Goal: Transaction & Acquisition: Purchase product/service

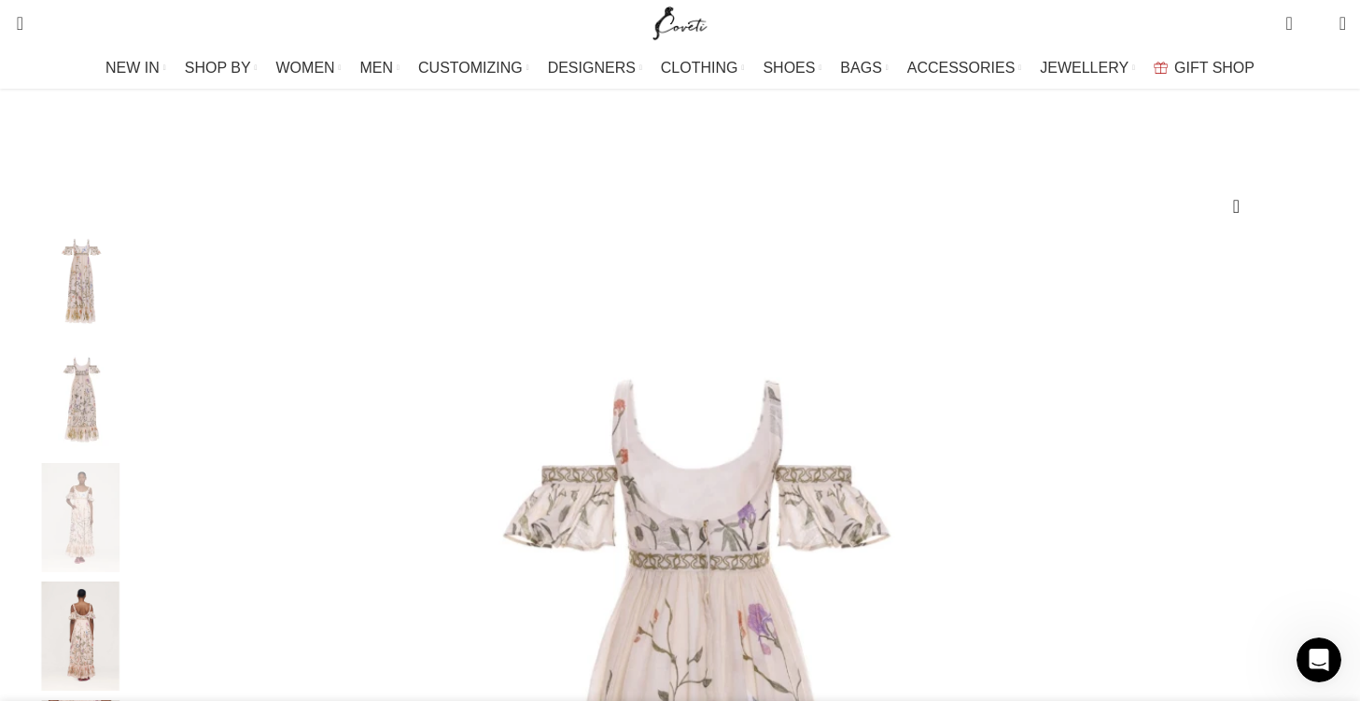
scroll to position [120, 0]
click at [137, 419] on img "2 / 7" at bounding box center [80, 400] width 114 height 109
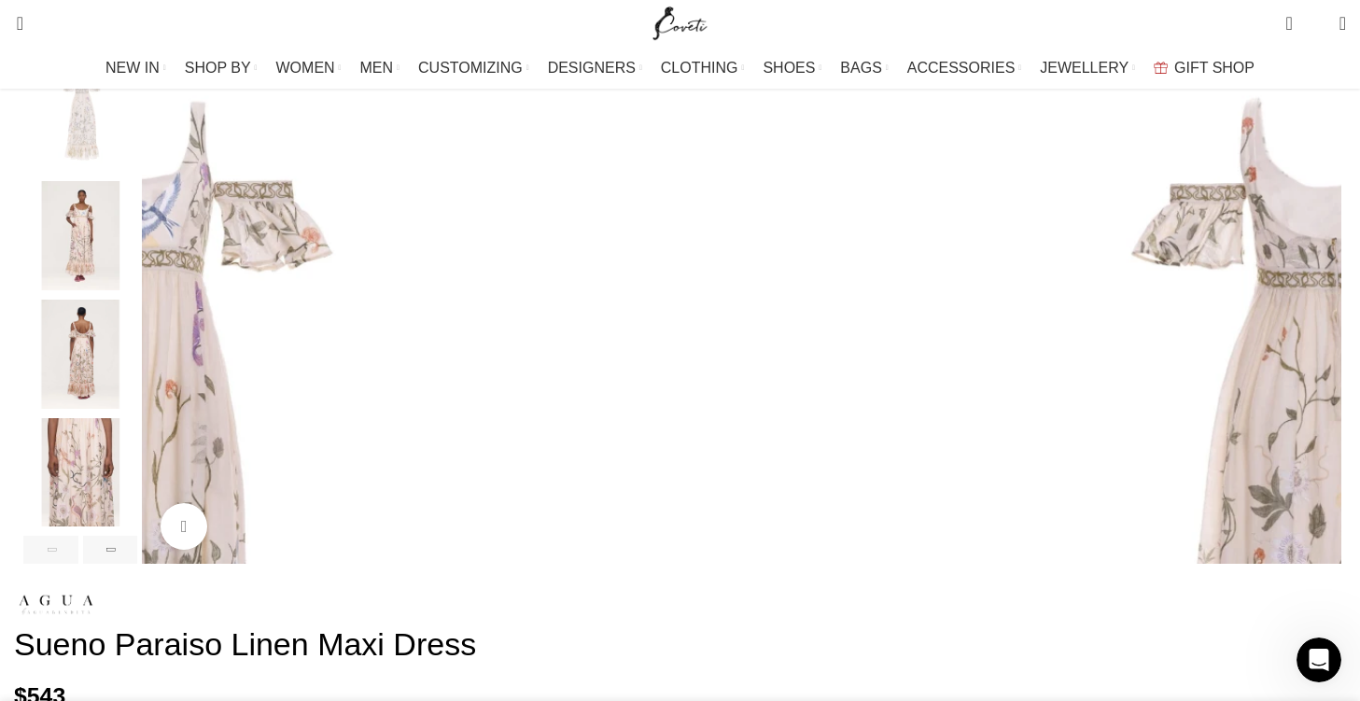
scroll to position [399, 0]
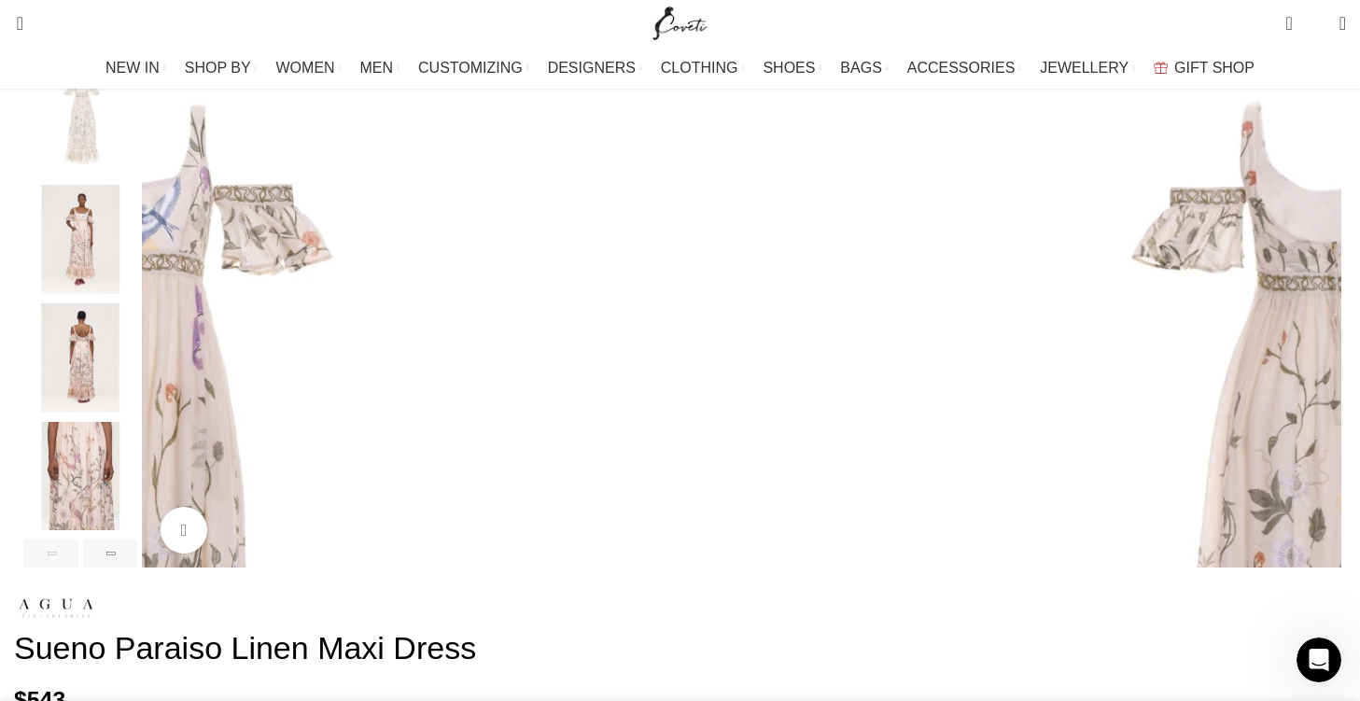
click at [137, 482] on img "5 / 7" at bounding box center [80, 476] width 114 height 109
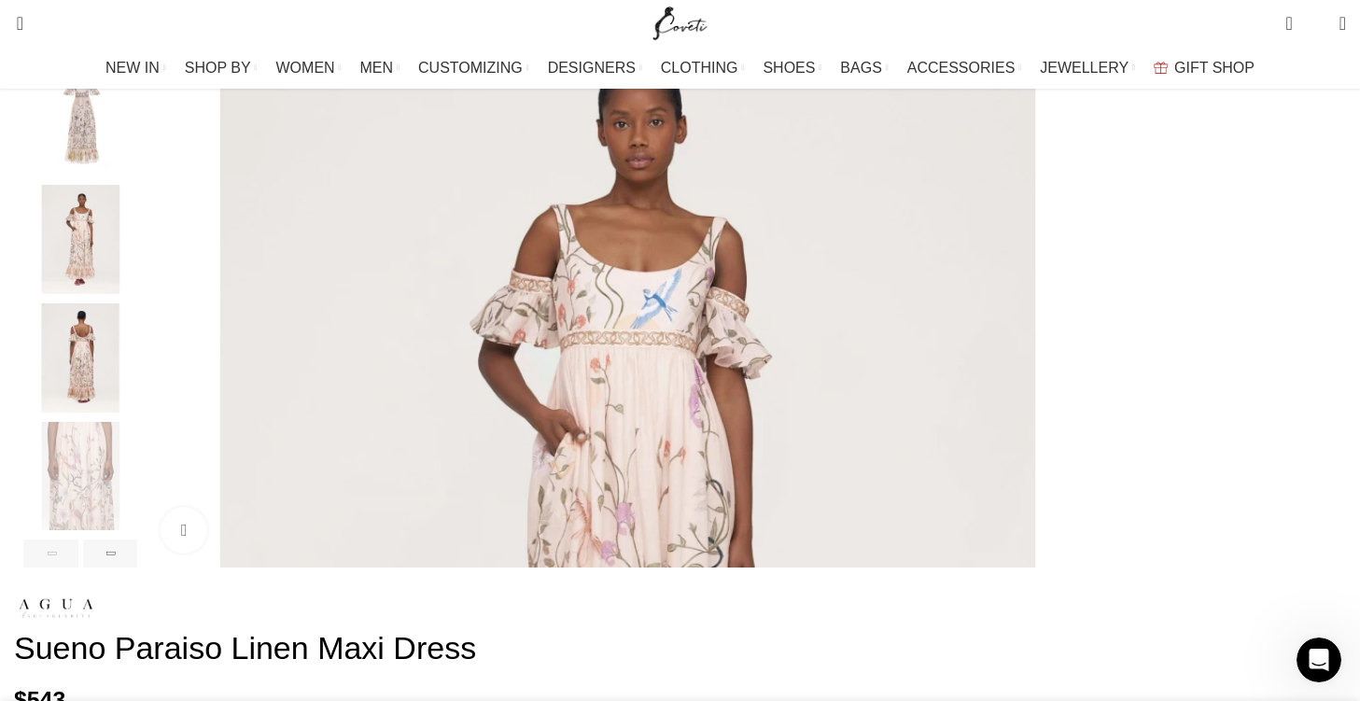
click at [137, 271] on img "3 / 7" at bounding box center [80, 239] width 114 height 109
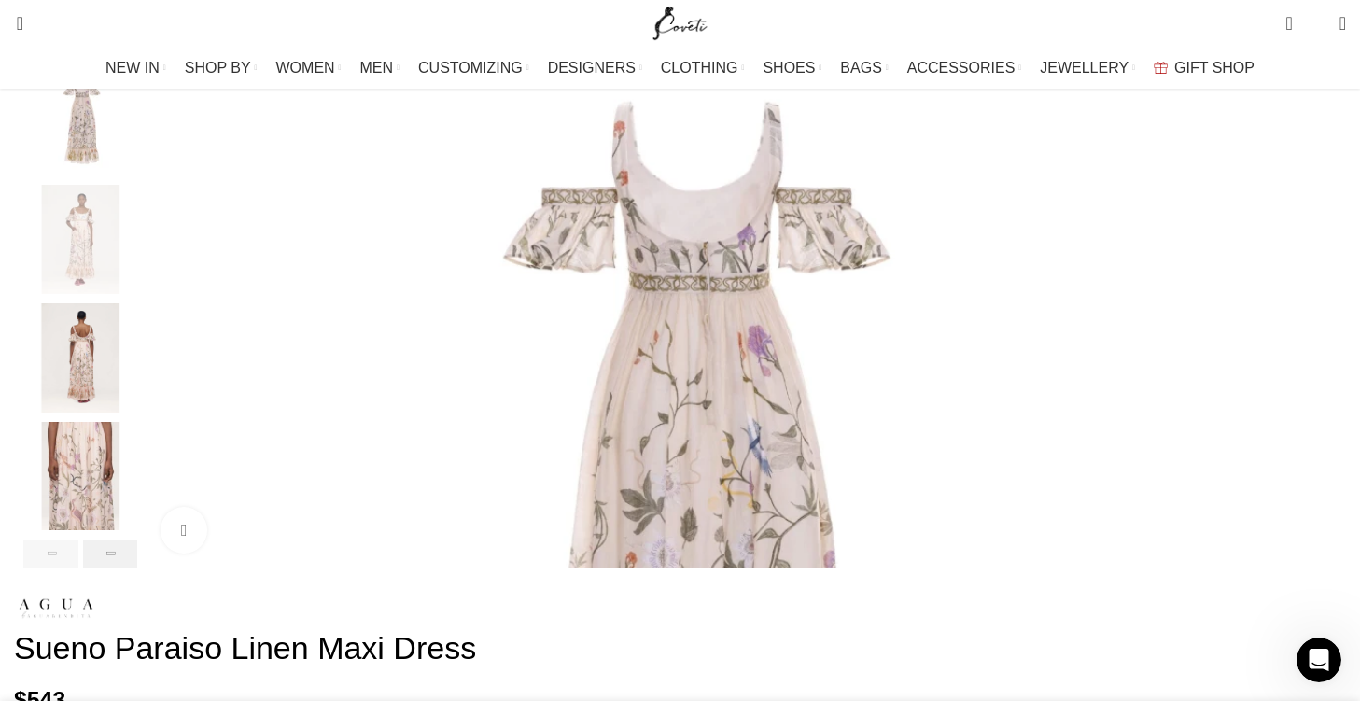
click at [138, 568] on div "Next slide" at bounding box center [110, 554] width 55 height 28
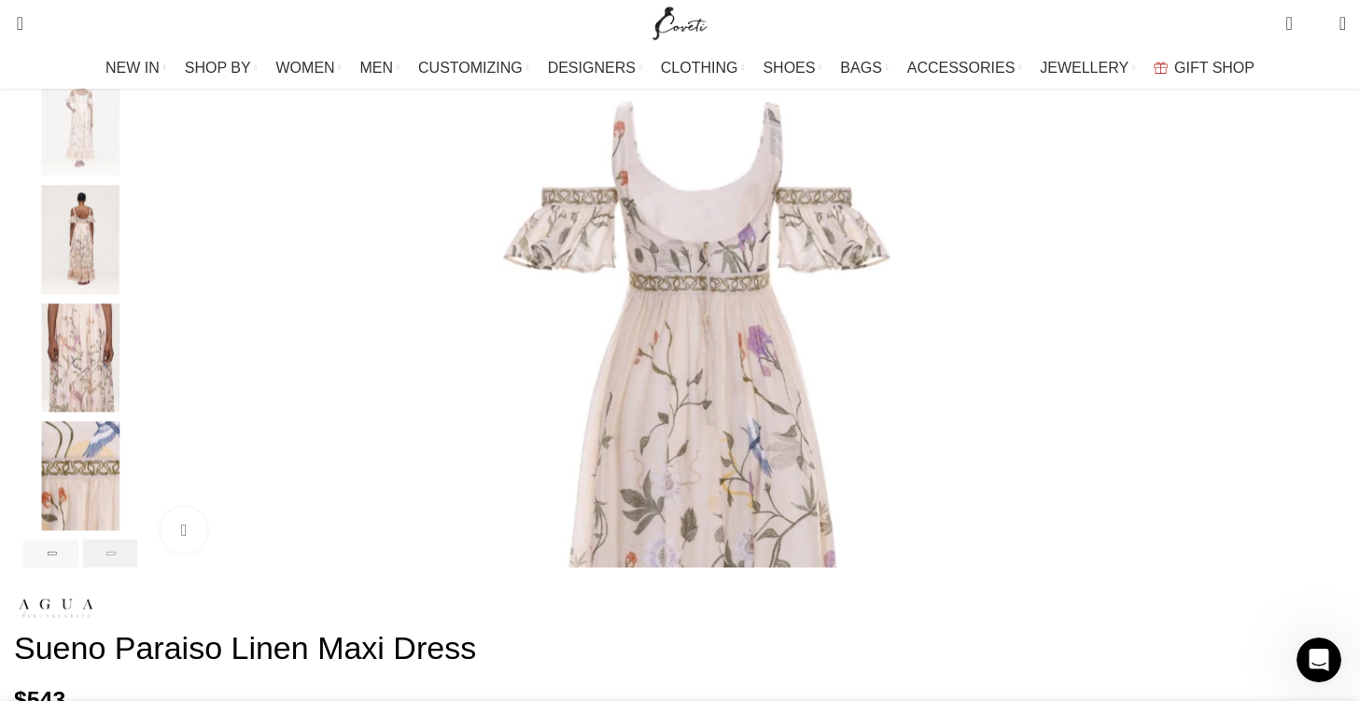
click at [138, 568] on div "Next slide" at bounding box center [110, 554] width 55 height 28
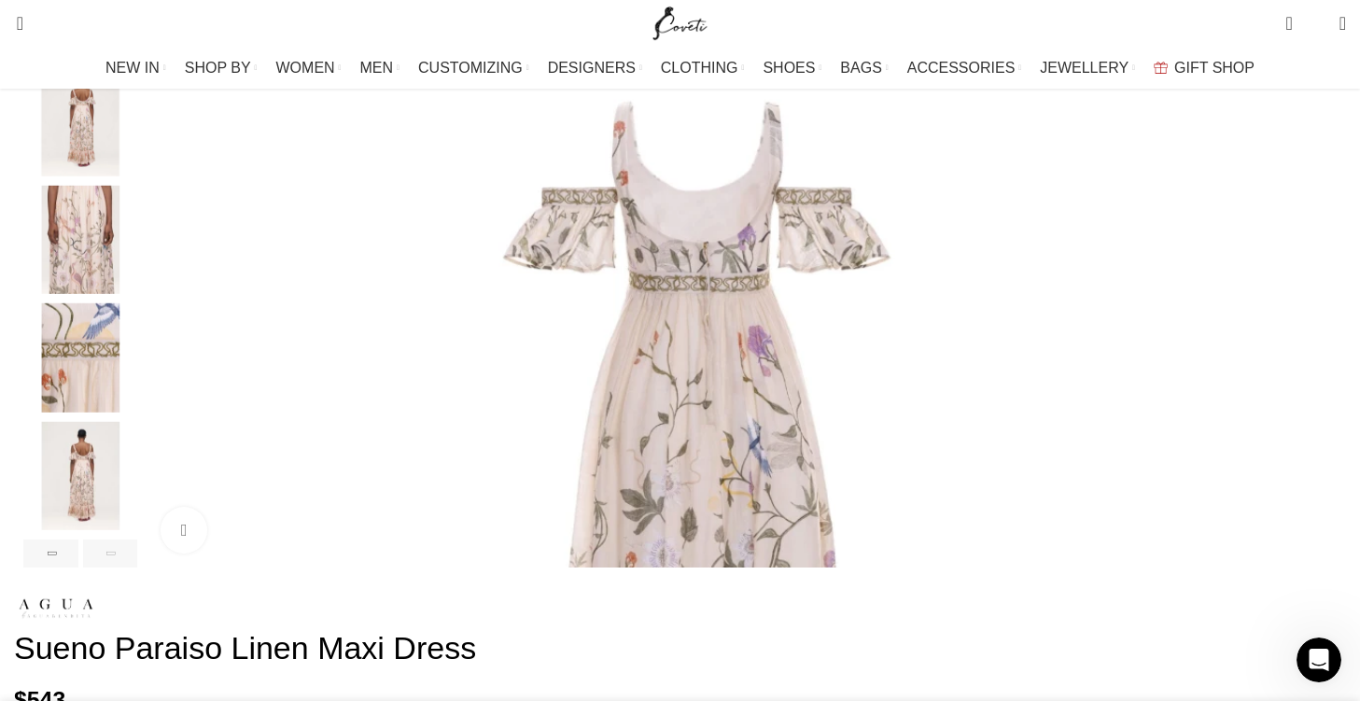
click at [138, 568] on div "Next slide" at bounding box center [110, 554] width 55 height 28
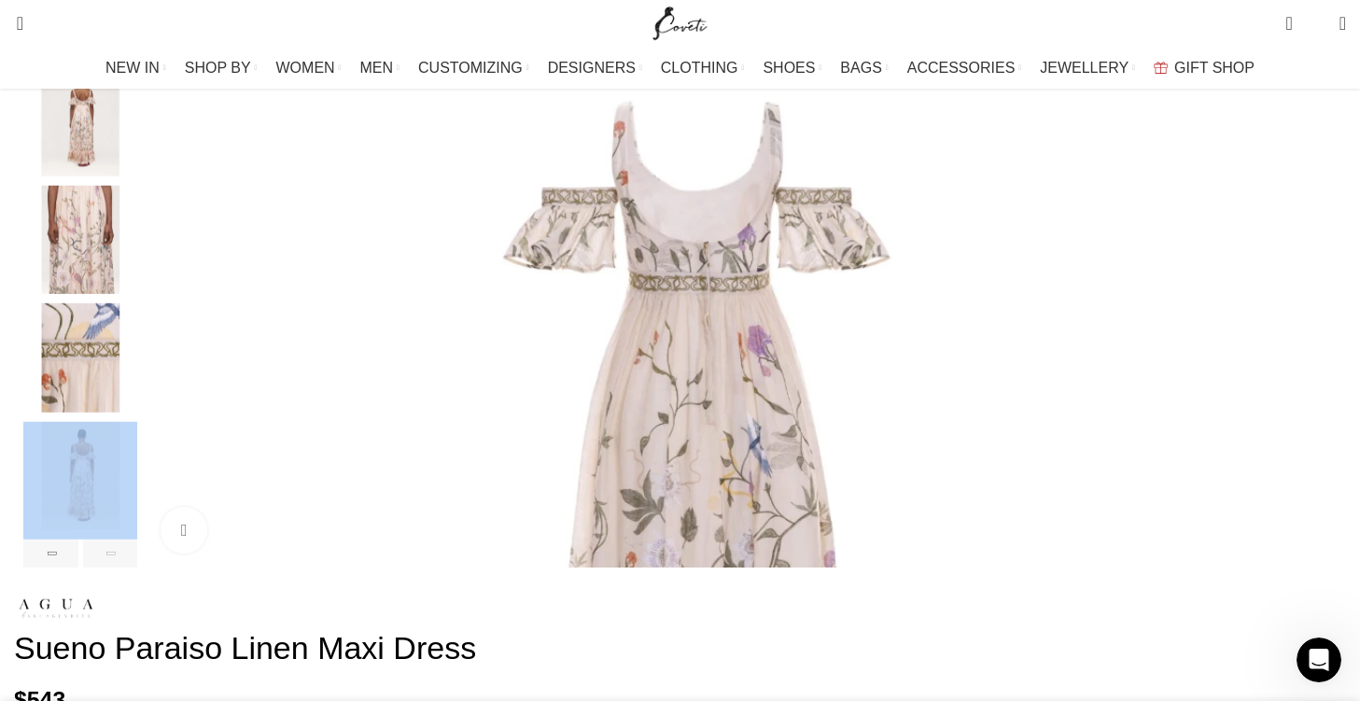
drag, startPoint x: 207, startPoint y: 575, endPoint x: 170, endPoint y: 498, distance: 85.2
click at [137, 498] on div at bounding box center [80, 258] width 114 height 619
click at [137, 498] on img "7 / 7" at bounding box center [80, 476] width 114 height 109
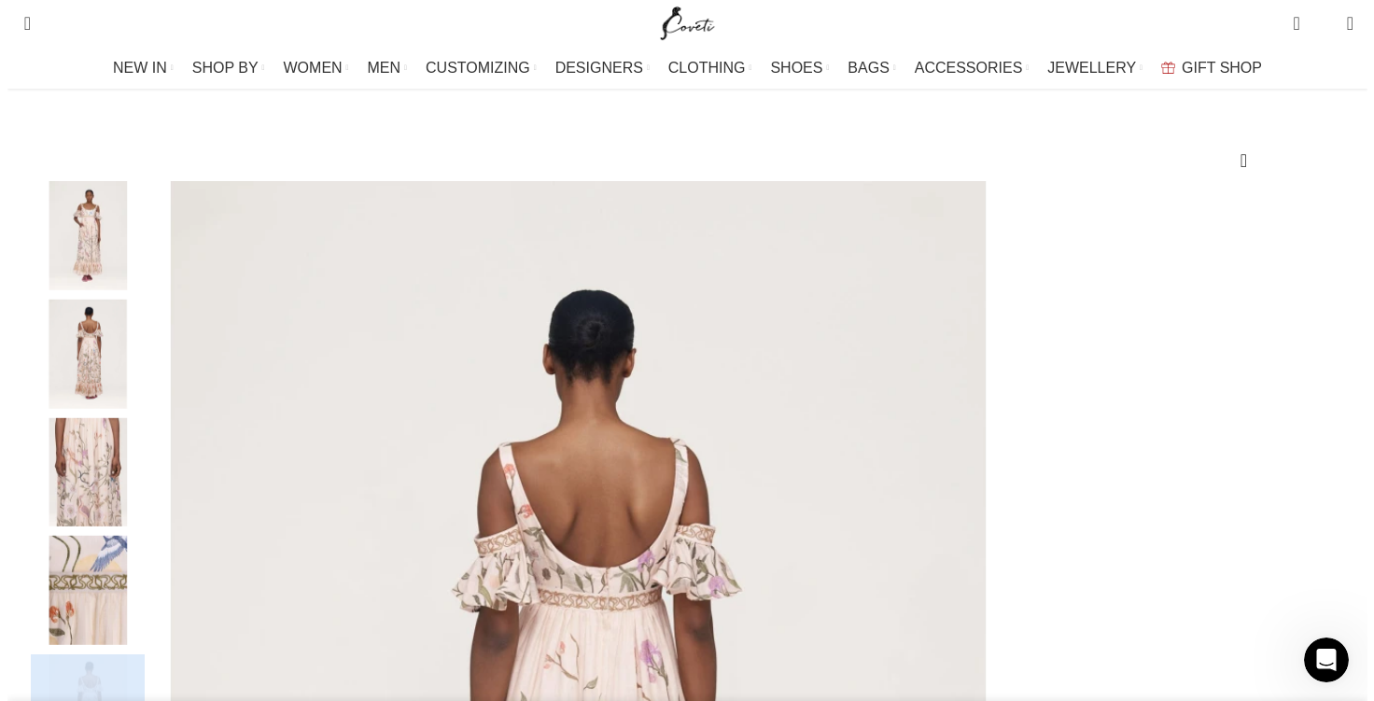
scroll to position [166, 0]
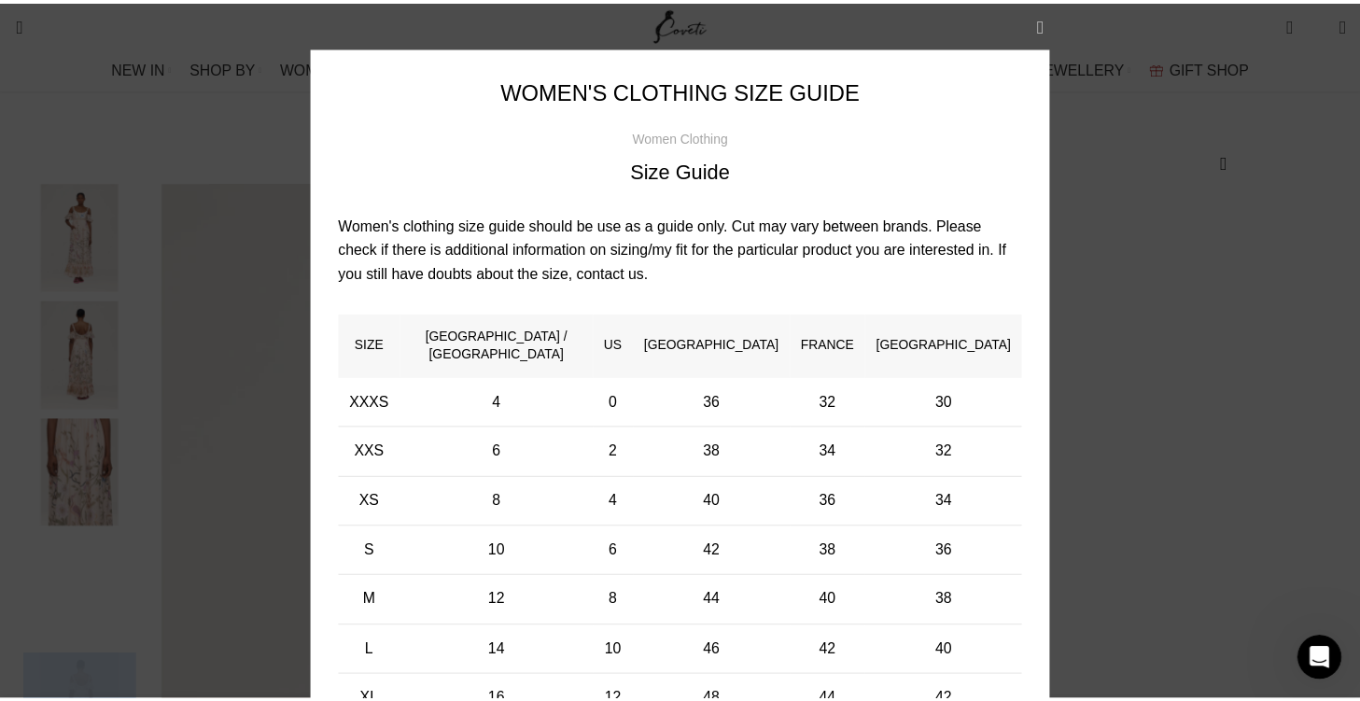
scroll to position [0, 1768]
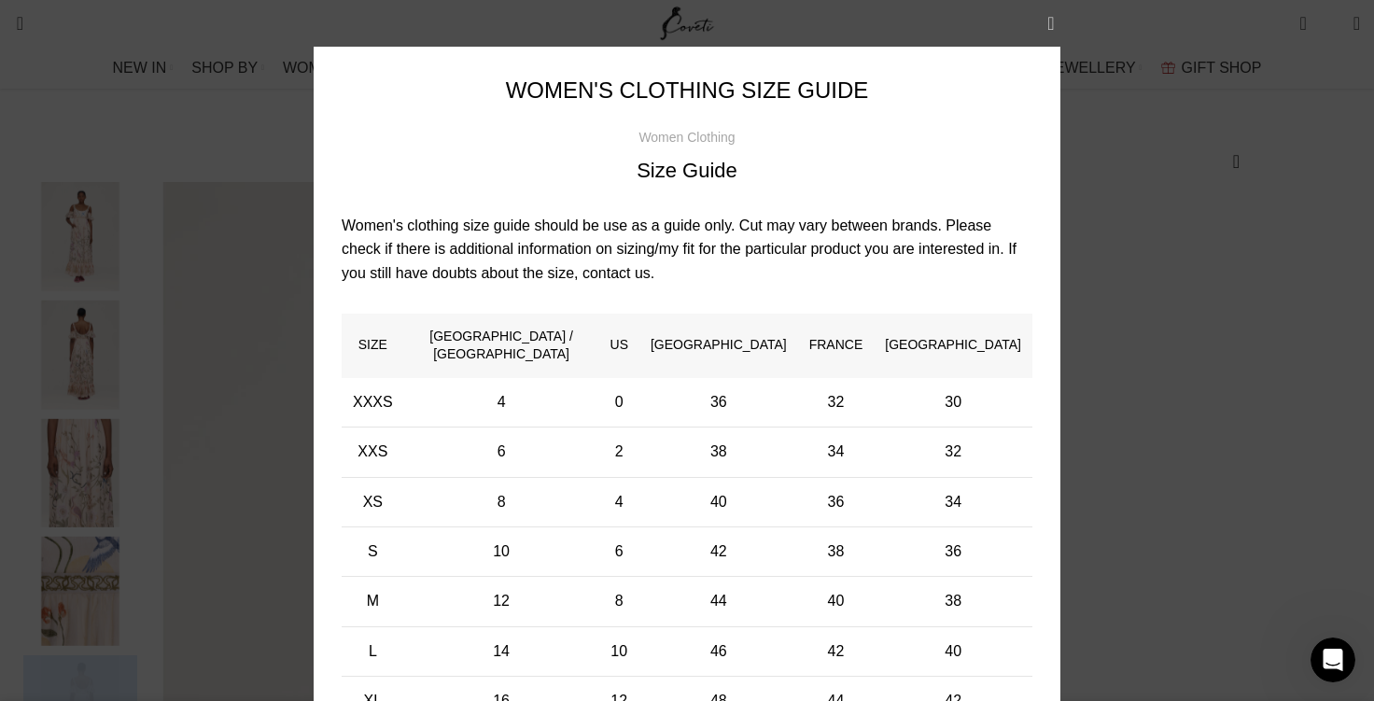
click at [1049, 22] on button "×" at bounding box center [1051, 23] width 47 height 47
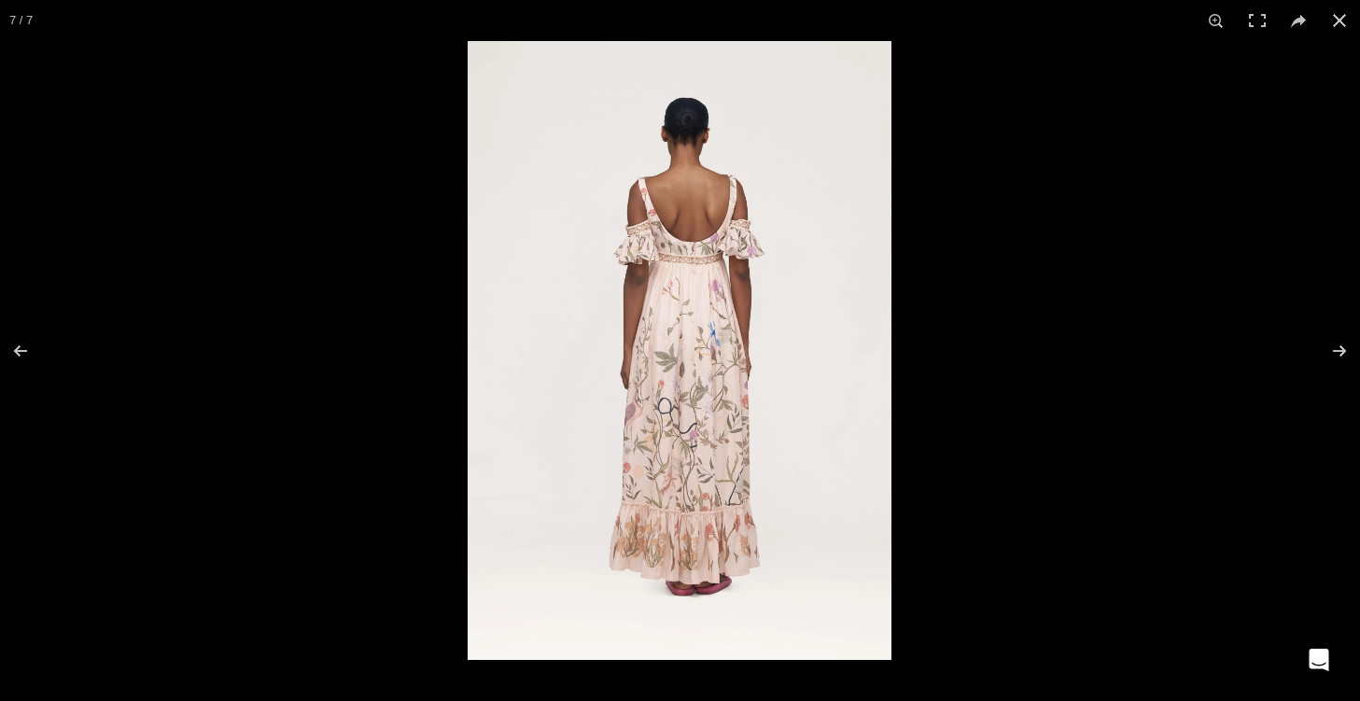
click at [1116, 194] on div at bounding box center [1148, 391] width 1360 height 701
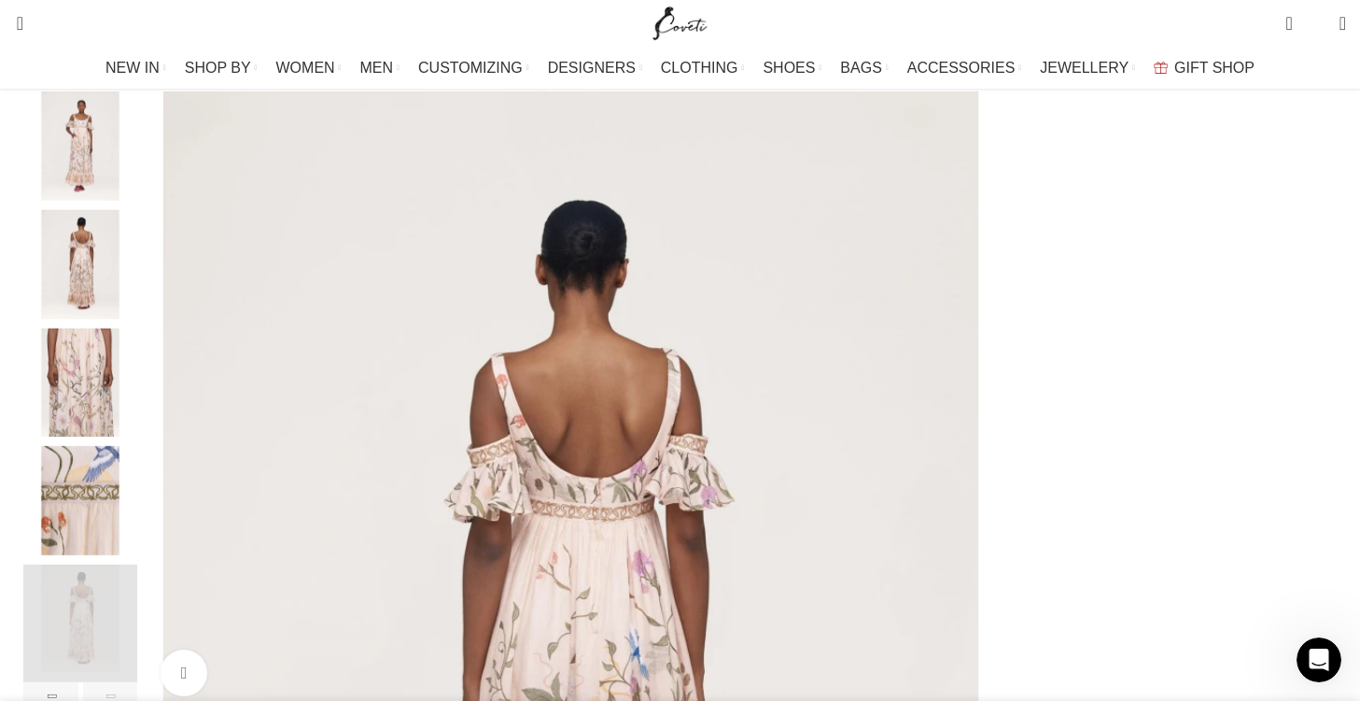
scroll to position [0, 1375]
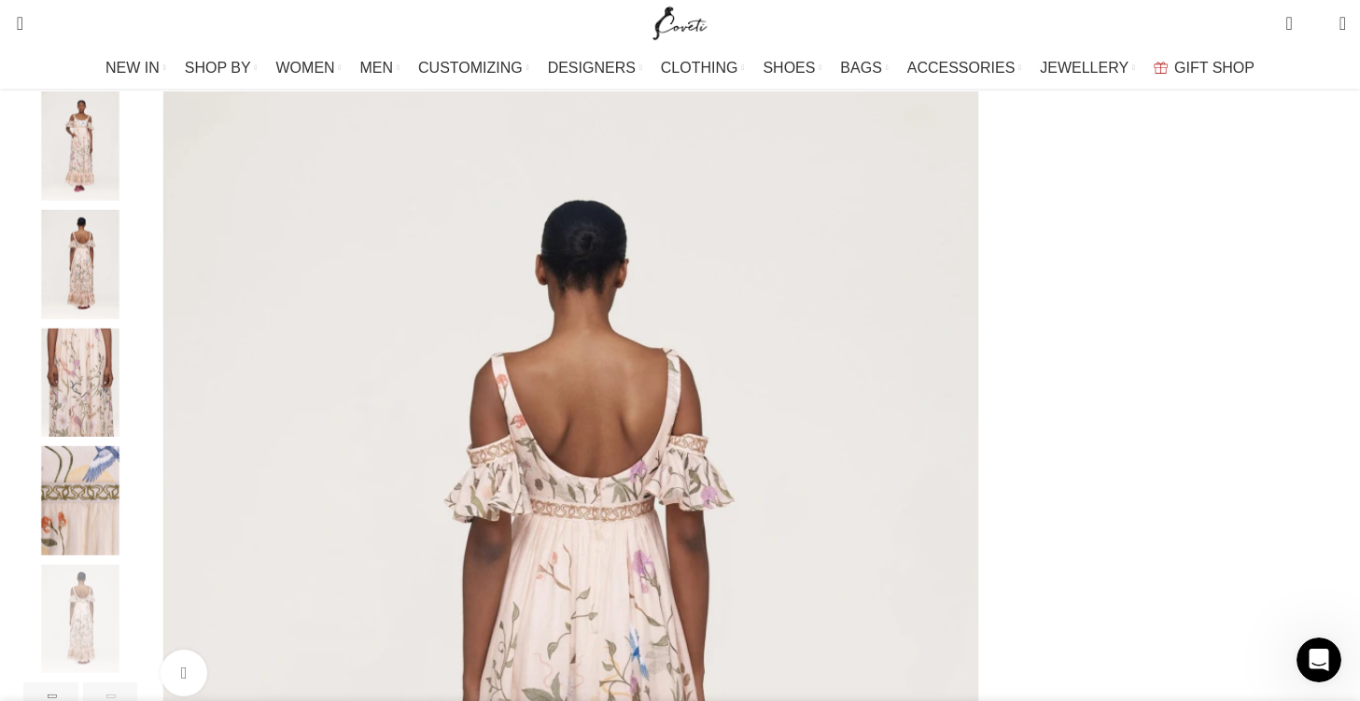
click at [137, 433] on img "5 / 7" at bounding box center [80, 382] width 114 height 109
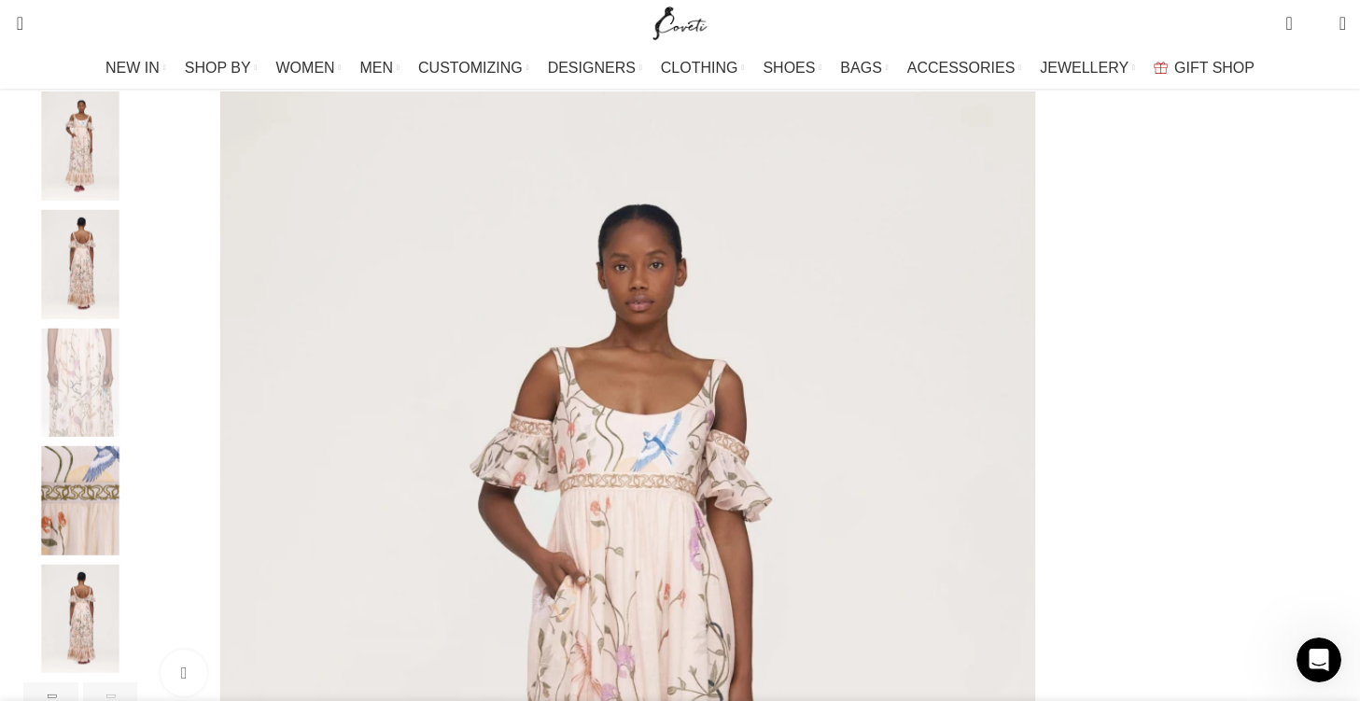
click at [137, 266] on img "4 / 7" at bounding box center [80, 264] width 114 height 109
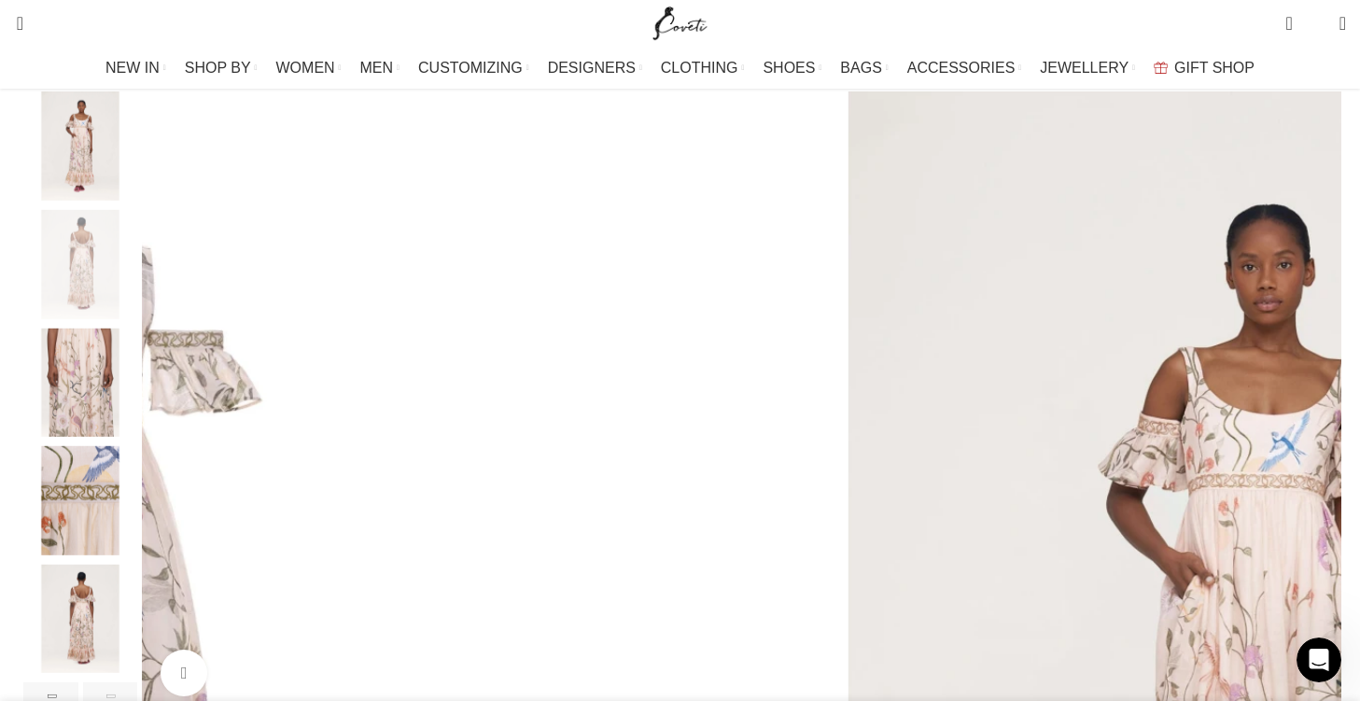
scroll to position [0, 2161]
click at [137, 398] on img "5 / 7" at bounding box center [80, 382] width 114 height 109
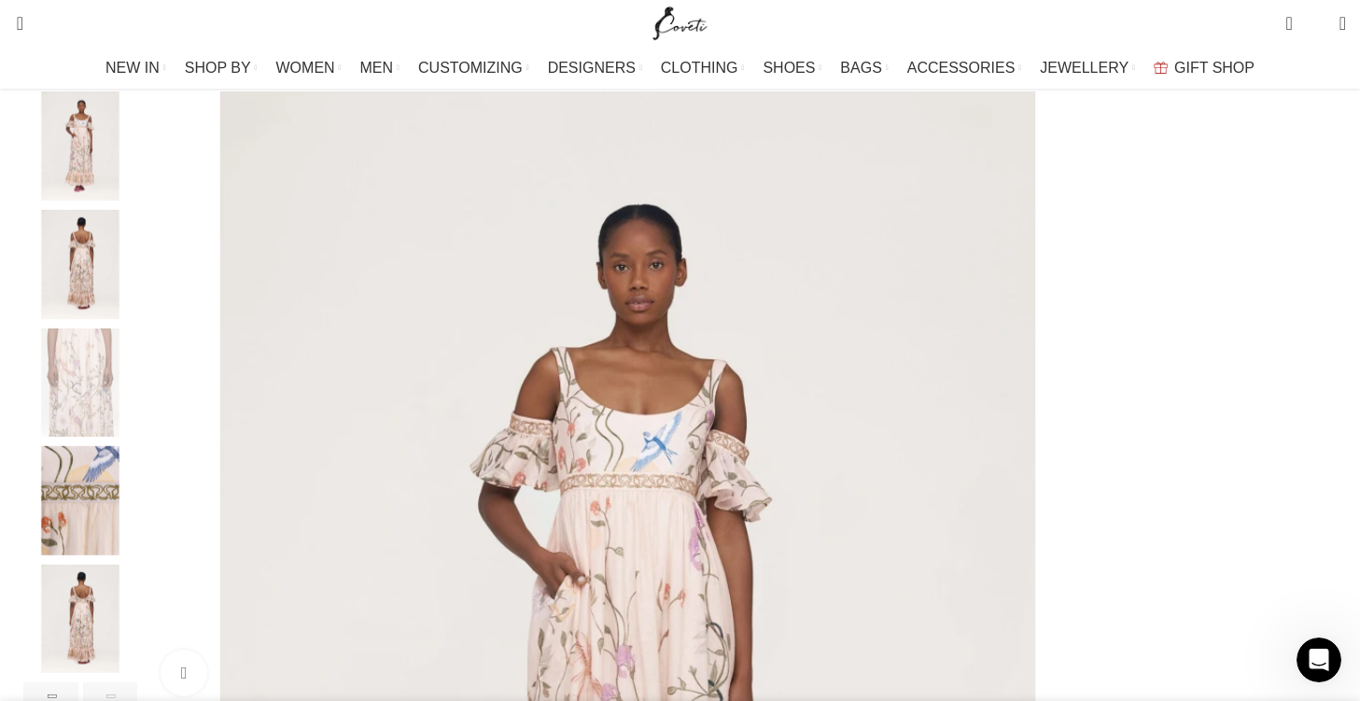
click at [137, 295] on img "4 / 7" at bounding box center [80, 264] width 114 height 109
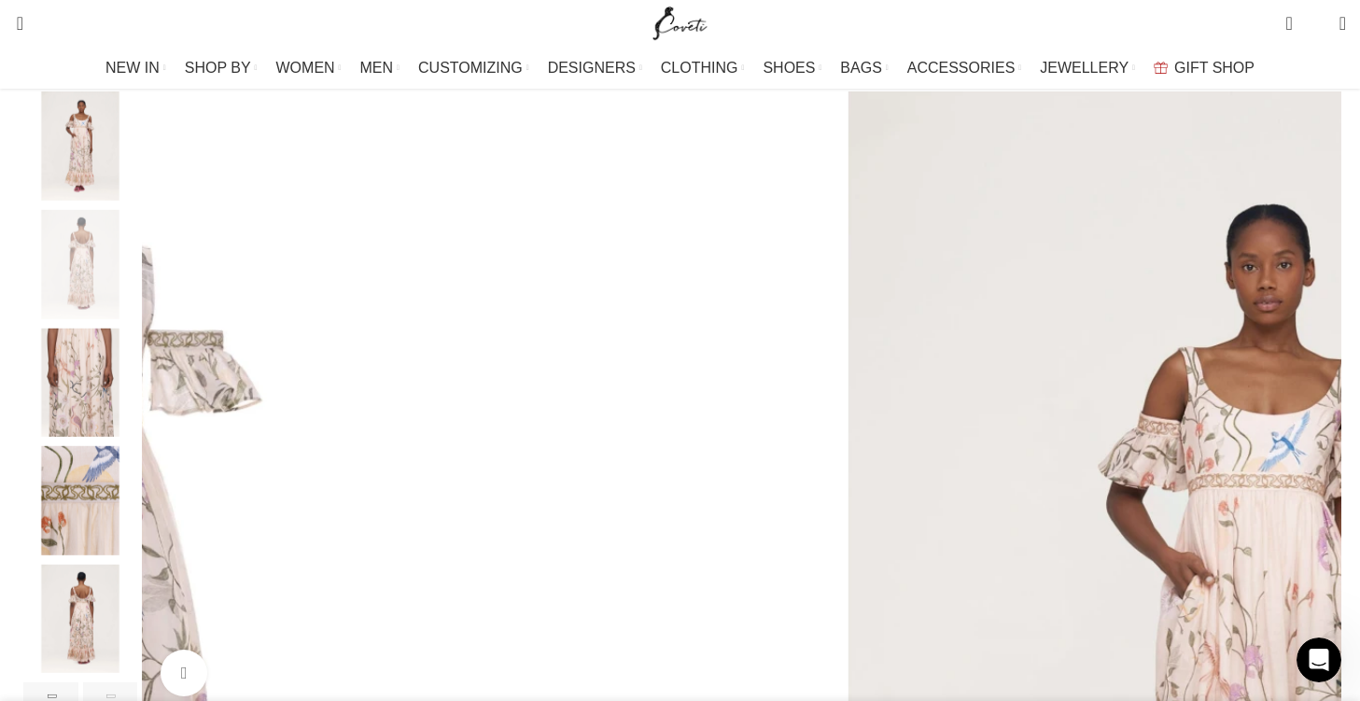
click at [137, 159] on img "3 / 7" at bounding box center [80, 145] width 114 height 109
